Goal: Find specific page/section: Find specific page/section

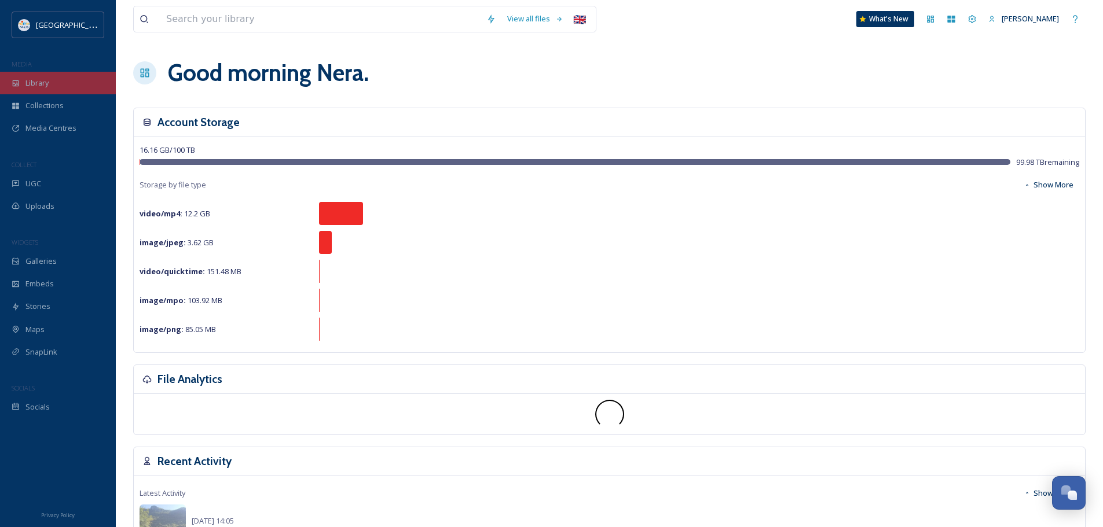
click at [45, 79] on span "Library" at bounding box center [36, 83] width 23 height 11
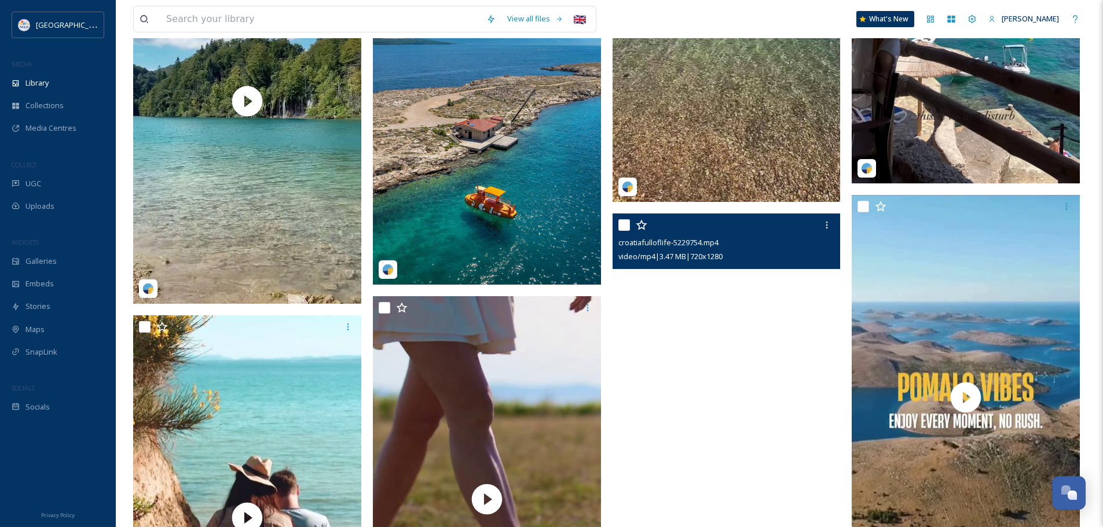
scroll to position [1563, 0]
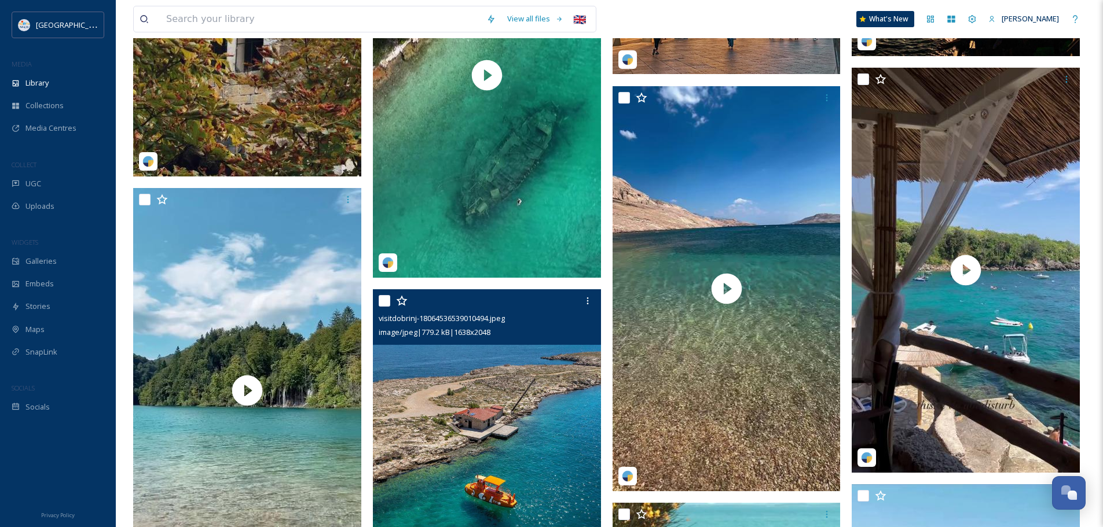
click at [500, 417] on img at bounding box center [487, 431] width 228 height 285
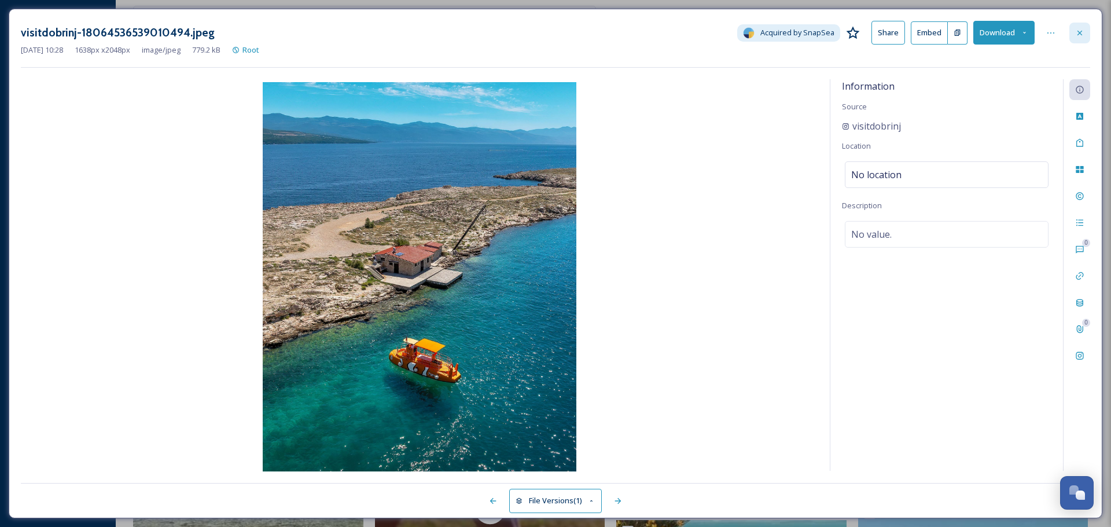
click at [1084, 30] on icon at bounding box center [1079, 32] width 9 height 9
